Goal: Information Seeking & Learning: Learn about a topic

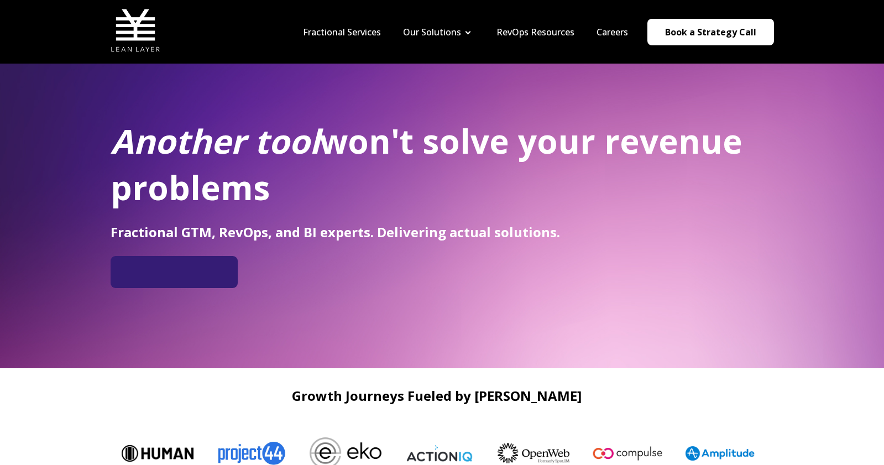
scroll to position [35, 0]
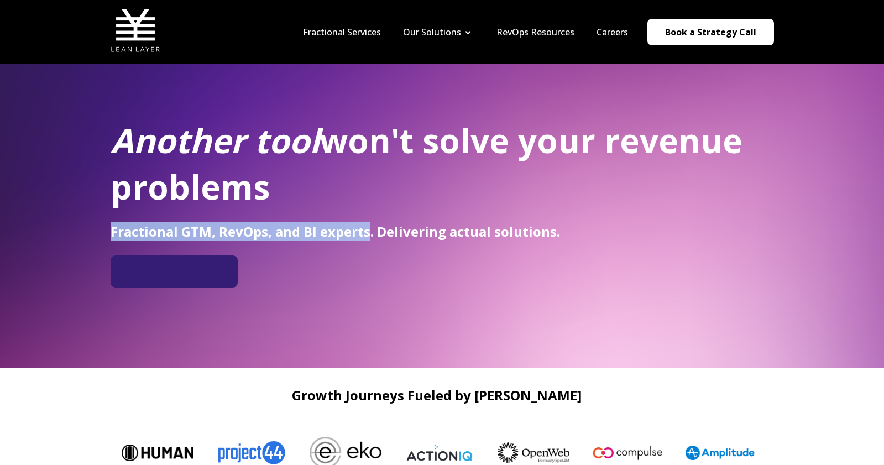
drag, startPoint x: 111, startPoint y: 234, endPoint x: 369, endPoint y: 235, distance: 258.1
click at [369, 235] on span "Fractional GTM, RevOps, and BI experts. Delivering actual solutions." at bounding box center [335, 231] width 449 height 18
copy span "Fractional GTM, RevOps, and BI experts"
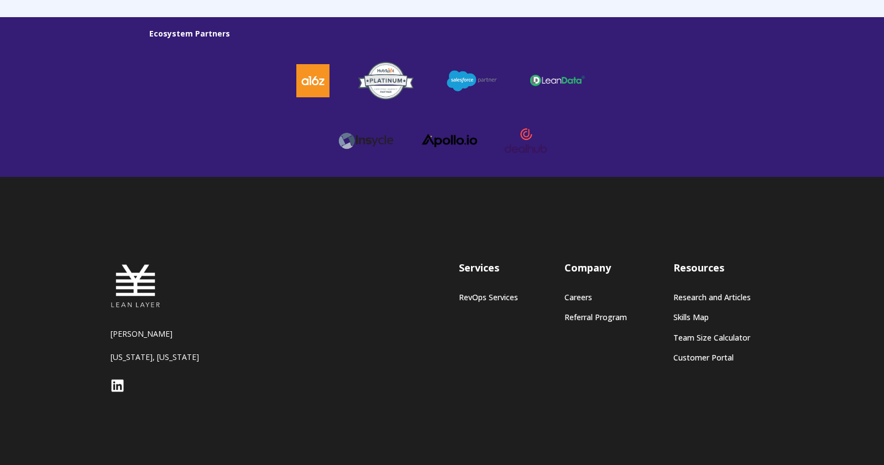
scroll to position [3068, 0]
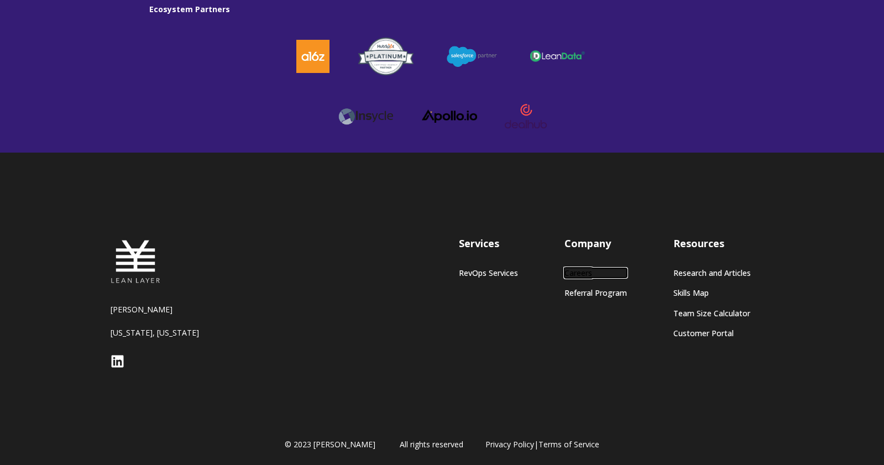
click at [582, 272] on link "Careers" at bounding box center [595, 272] width 62 height 9
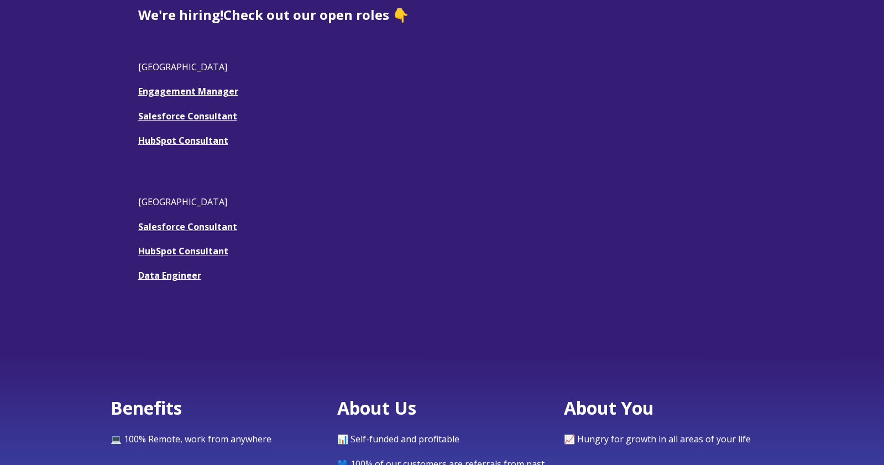
scroll to position [348, 0]
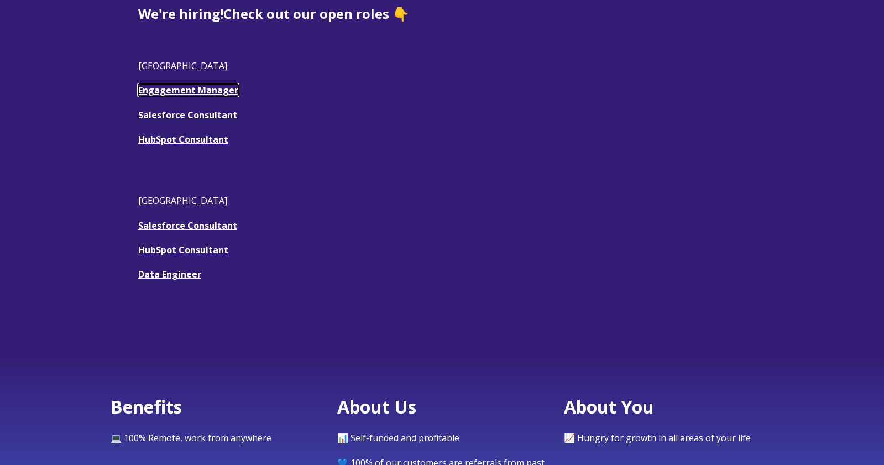
click at [202, 92] on link "Engagement Manager" at bounding box center [188, 90] width 100 height 12
click at [203, 119] on u "Salesforce Consultant" at bounding box center [187, 115] width 99 height 12
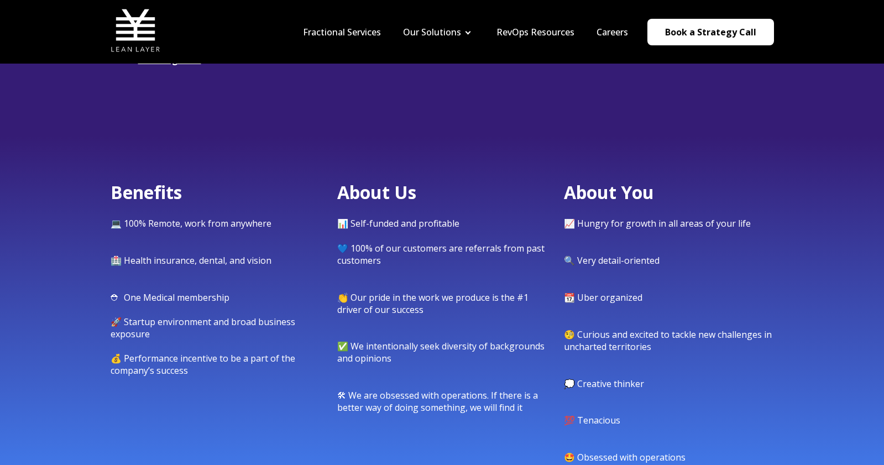
scroll to position [609, 0]
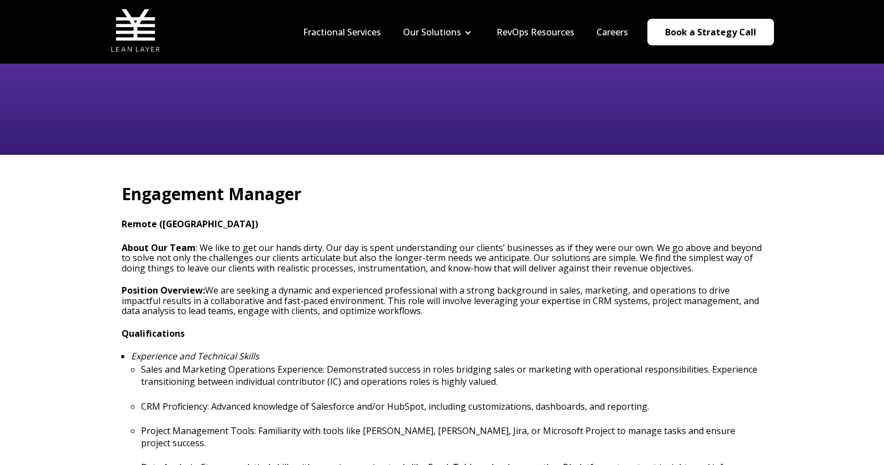
scroll to position [181, 0]
